Goal: Use online tool/utility

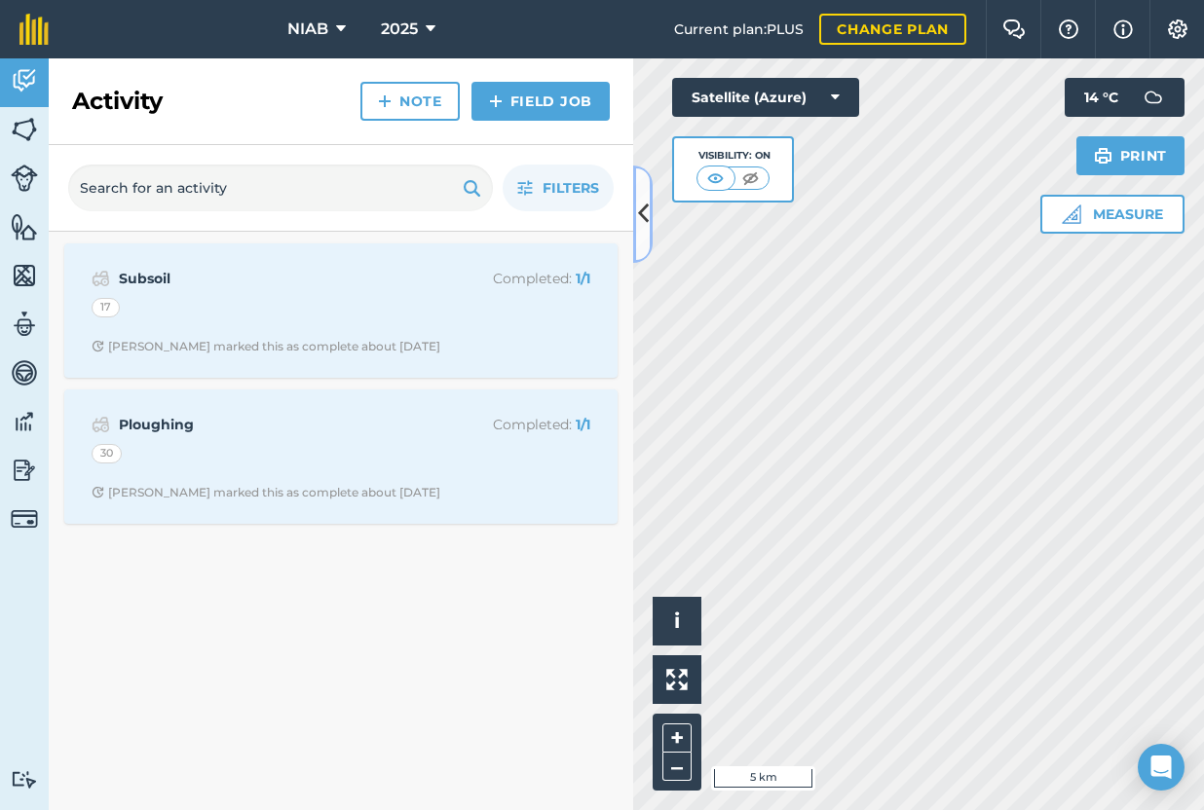
click at [644, 212] on icon at bounding box center [643, 214] width 11 height 34
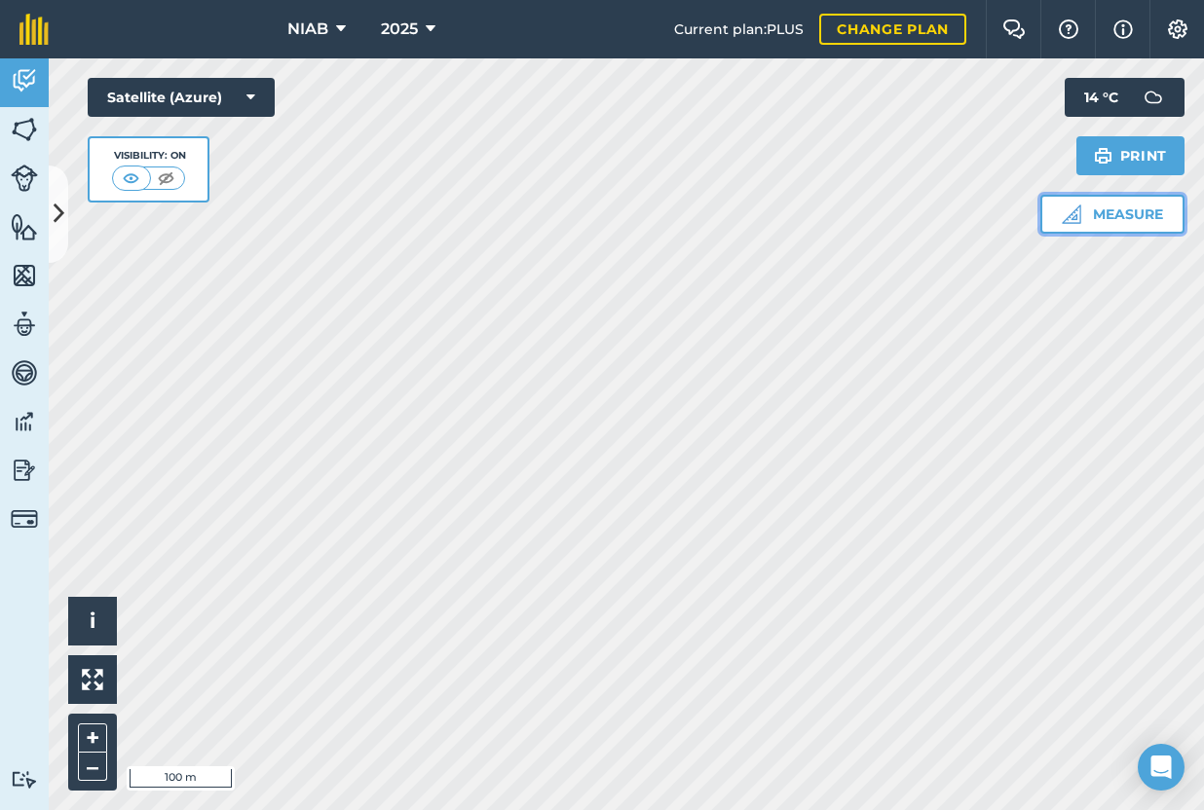
click at [1099, 221] on button "Measure" at bounding box center [1112, 214] width 144 height 39
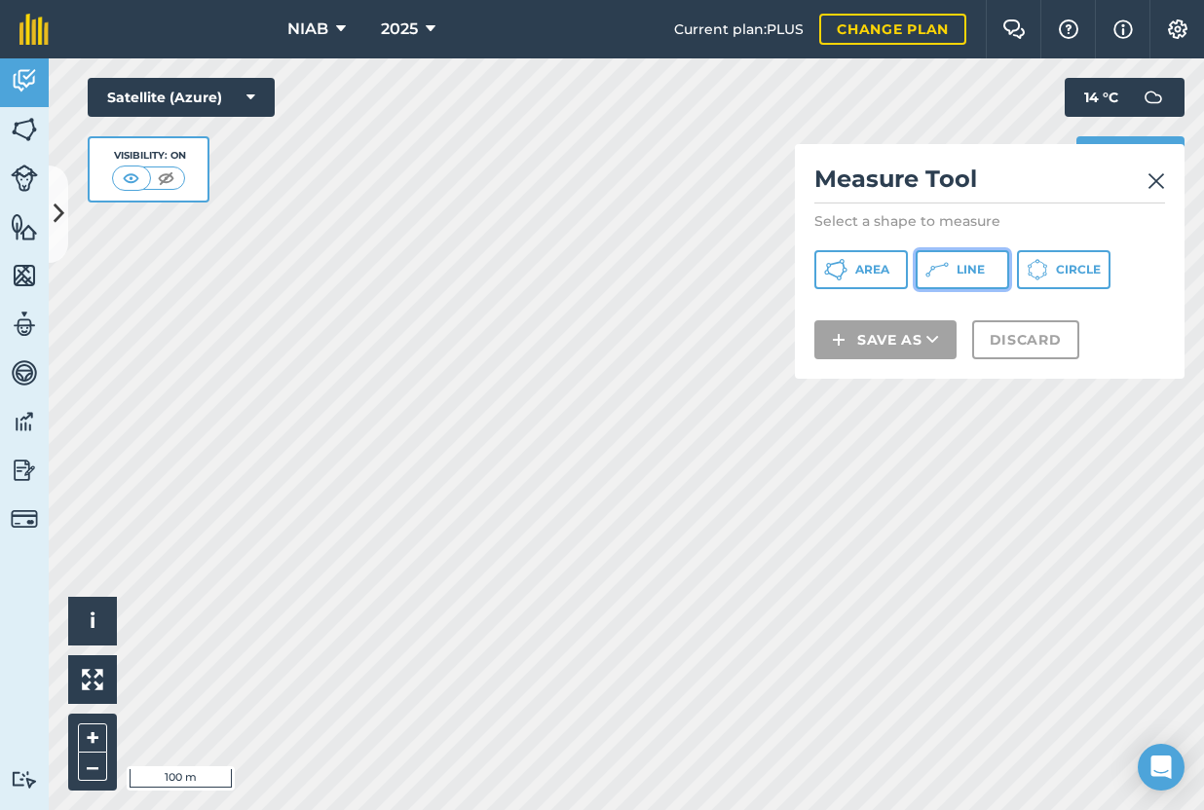
click at [924, 273] on button "Line" at bounding box center [963, 269] width 94 height 39
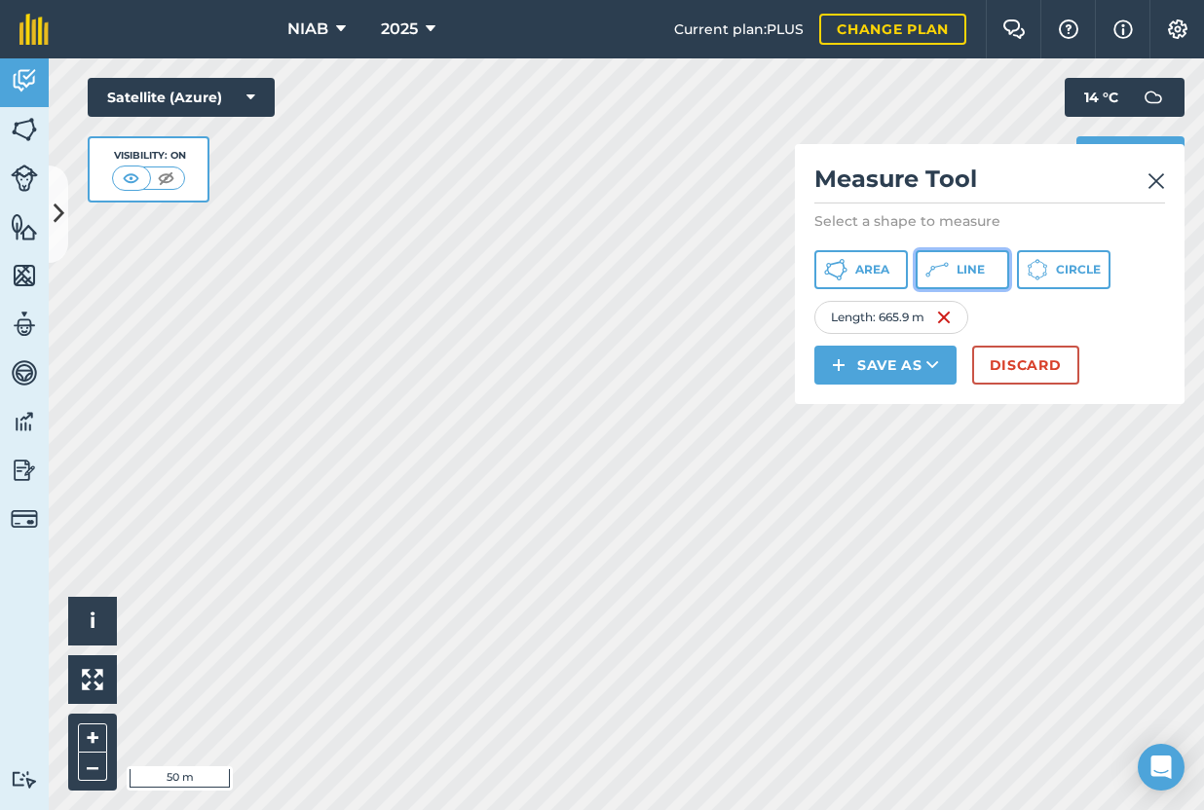
click at [962, 273] on span "Line" at bounding box center [971, 270] width 28 height 16
click at [1022, 369] on button "Discard" at bounding box center [1025, 365] width 107 height 39
